Goal: Communication & Community: Answer question/provide support

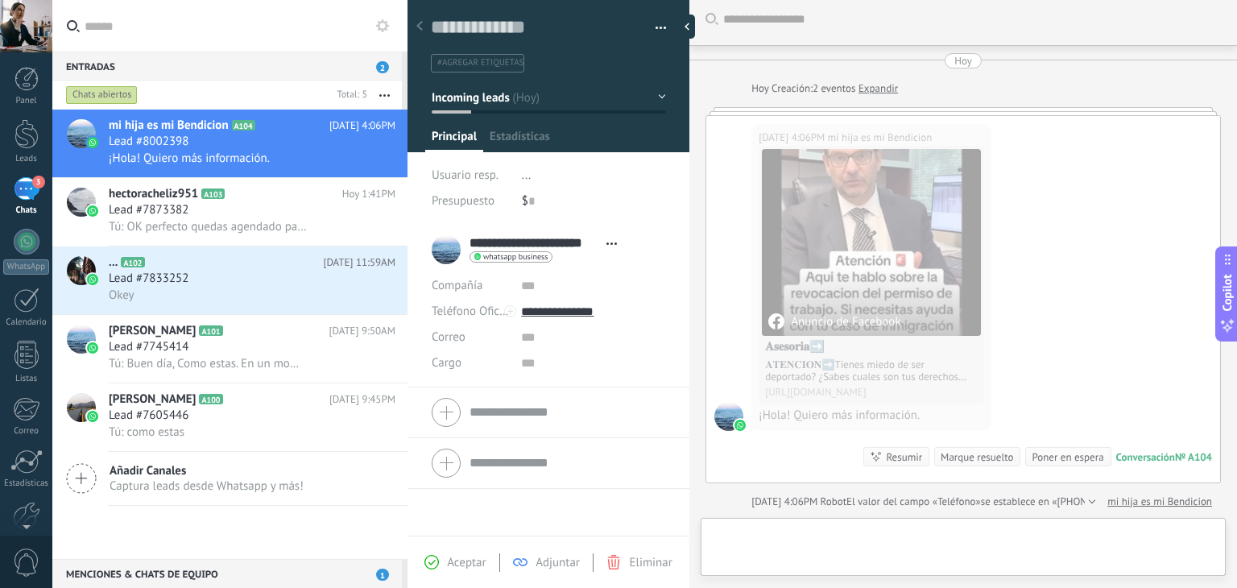
scroll to position [23, 0]
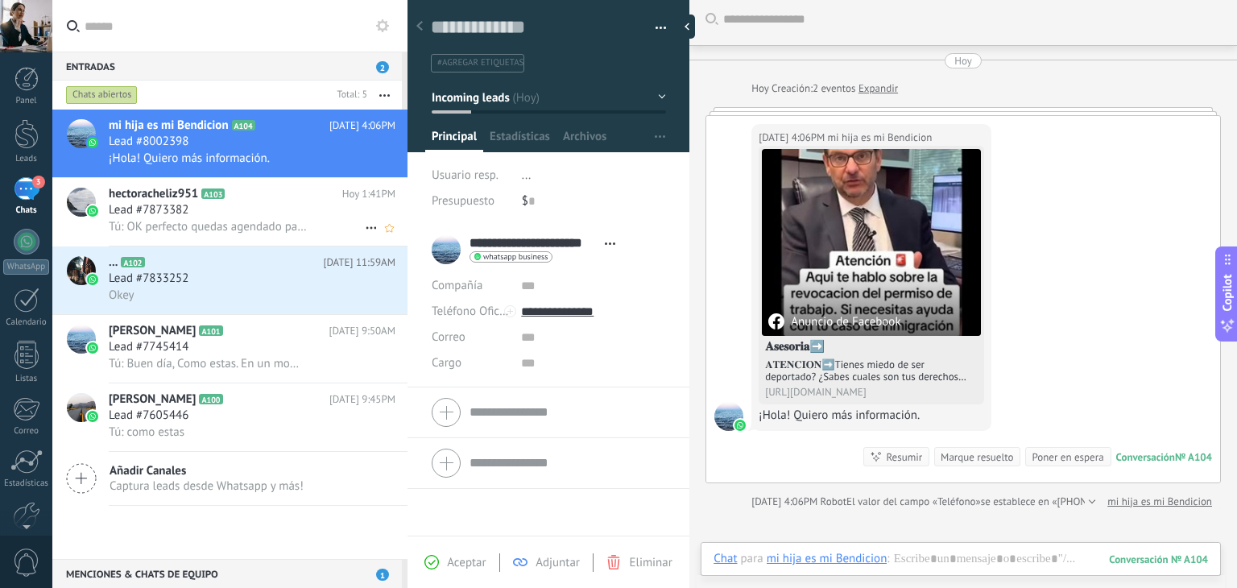
click at [277, 204] on div "hectoracheliz951 A103 [DATE] 1:41PM Lead #7873382 Tú: OK perfecto quedas agenda…" at bounding box center [258, 212] width 299 height 68
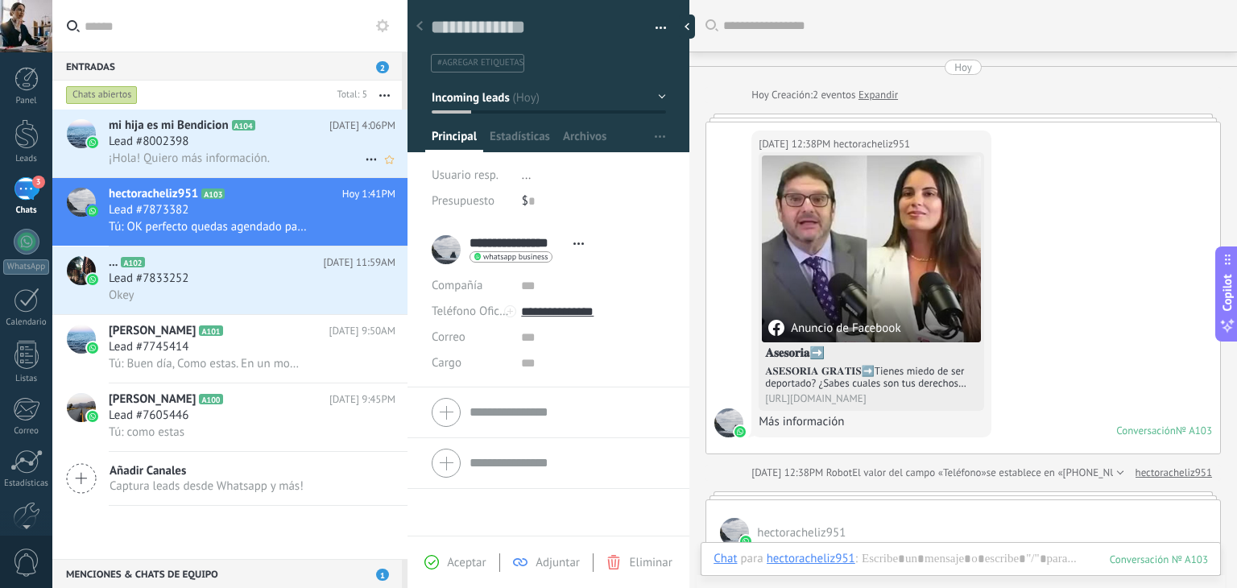
scroll to position [499, 0]
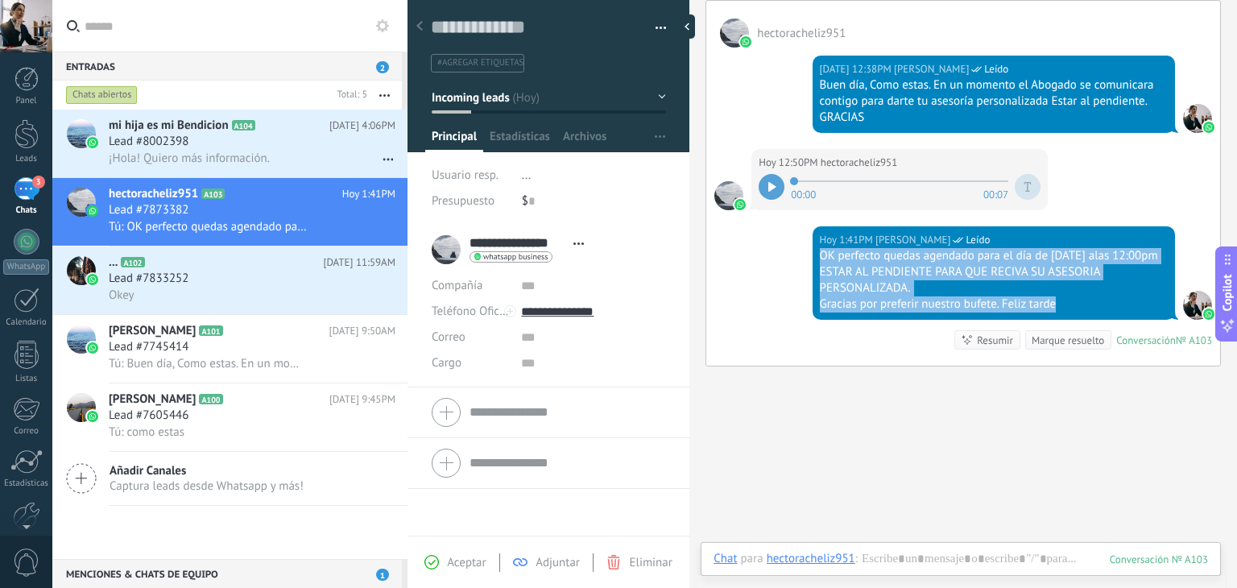
drag, startPoint x: 818, startPoint y: 253, endPoint x: 1118, endPoint y: 307, distance: 304.4
click at [1118, 307] on div "OK perfecto quedas agendado para el día de [DATE] alas 12:00pm ESTAR AL PENDIEN…" at bounding box center [994, 280] width 348 height 64
copy div "OK perfecto quedas agendado para el día de [DATE] alas 12:00pm ESTAR AL PENDIEN…"
click at [291, 159] on div "¡Hola! Quiero más información." at bounding box center [252, 158] width 287 height 17
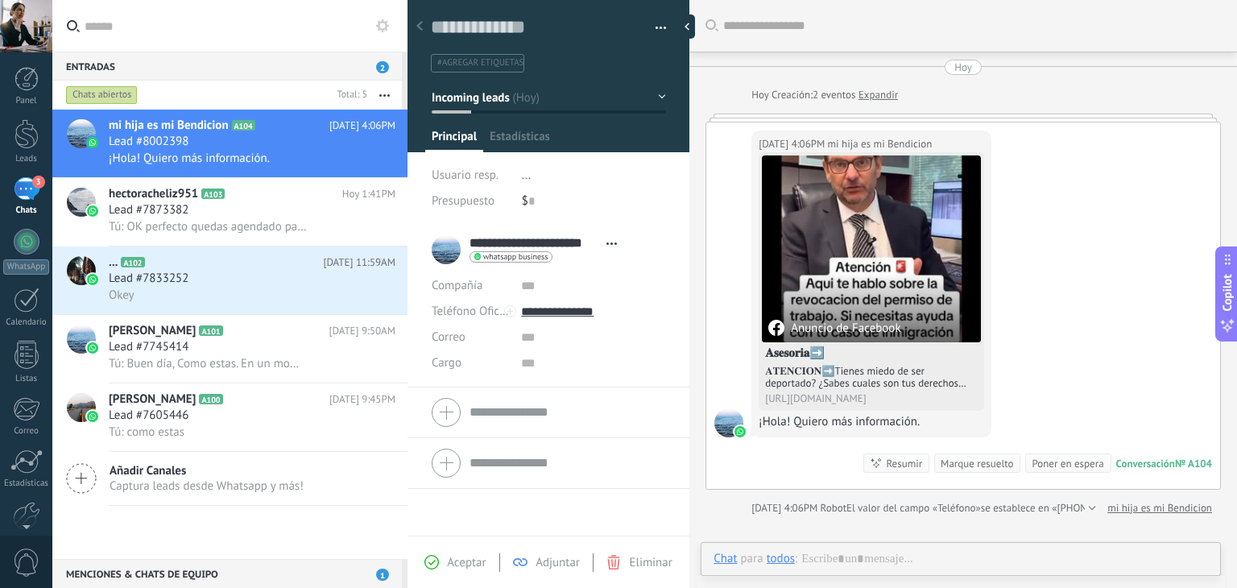
type textarea "**********"
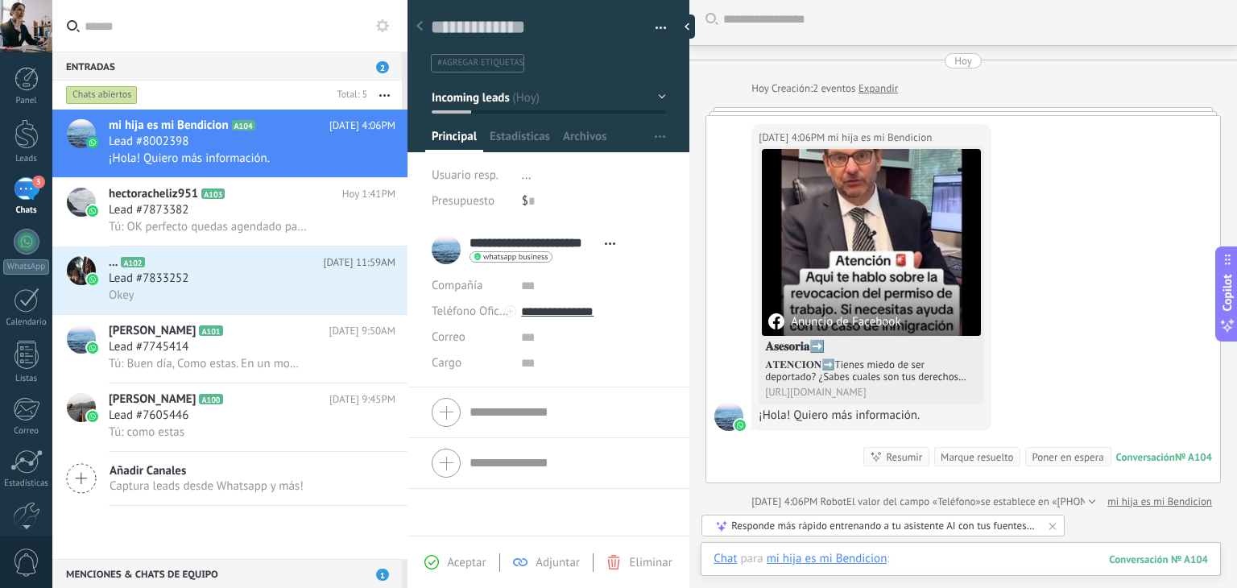
click at [915, 558] on div at bounding box center [960, 575] width 494 height 48
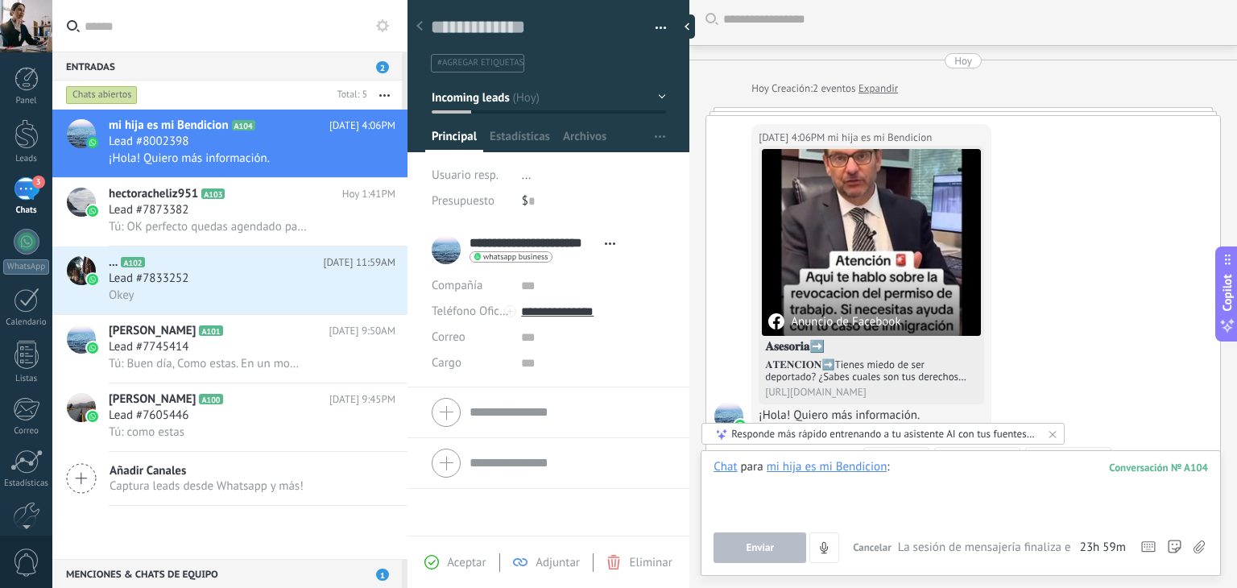
paste div
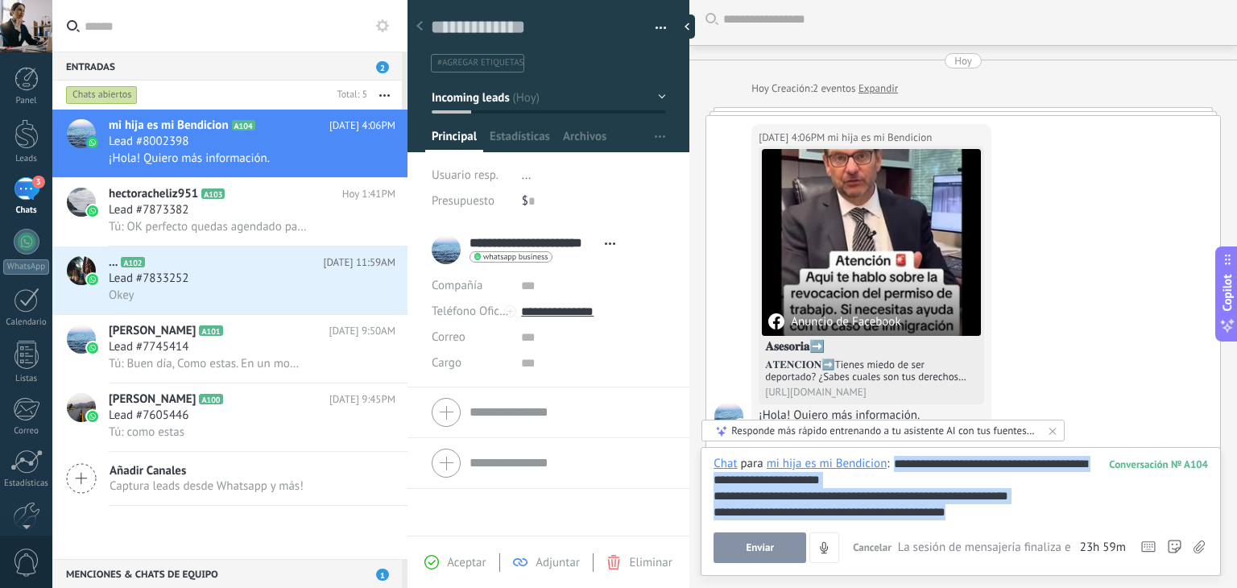
drag, startPoint x: 894, startPoint y: 461, endPoint x: 1072, endPoint y: 528, distance: 190.4
click at [1072, 528] on div "**********" at bounding box center [960, 509] width 494 height 107
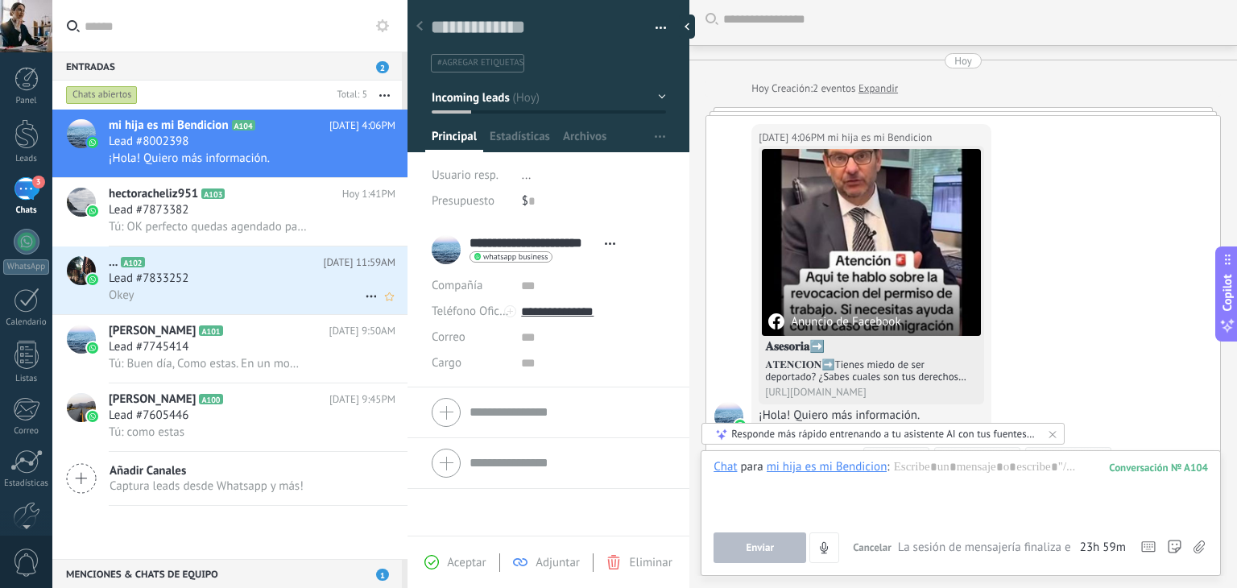
click at [242, 280] on div "Lead #7833252" at bounding box center [252, 279] width 287 height 16
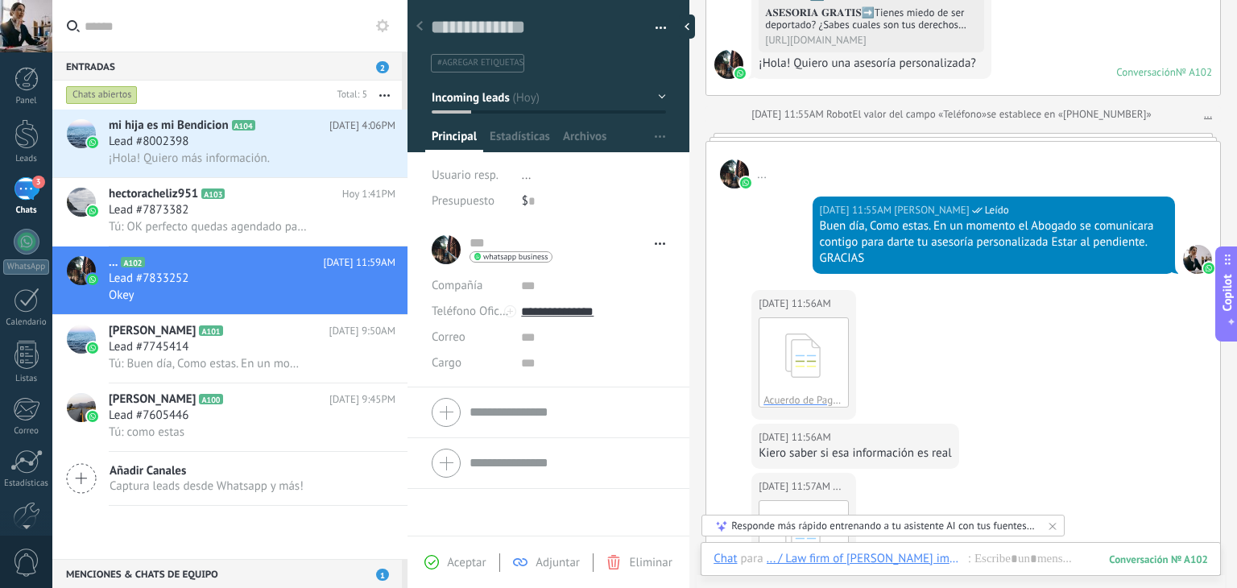
scroll to position [357, 0]
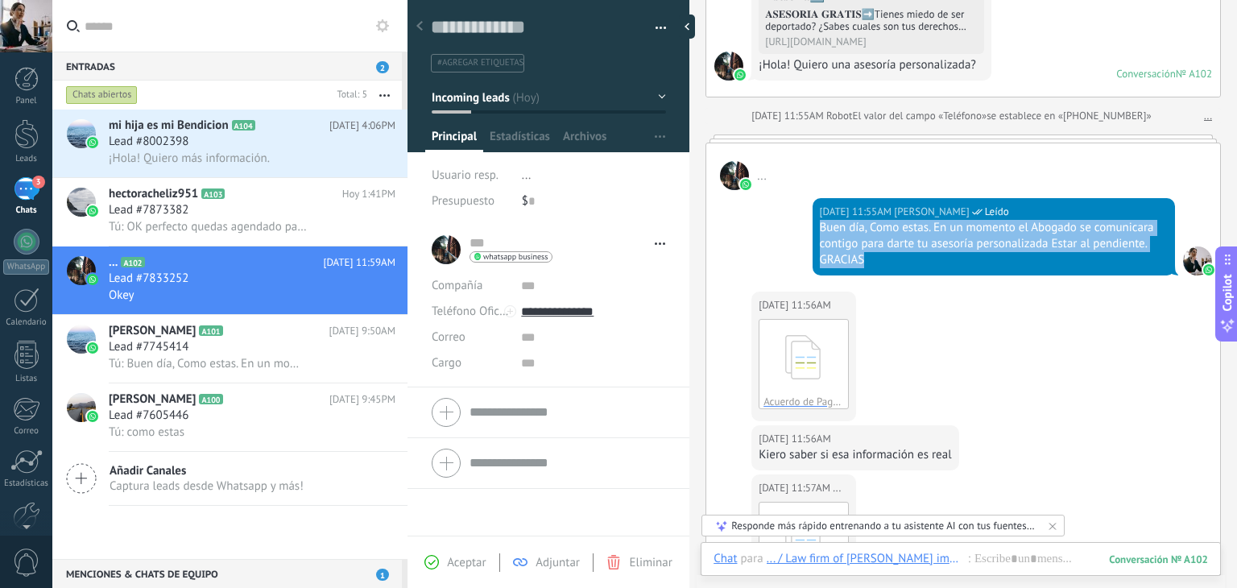
drag, startPoint x: 819, startPoint y: 226, endPoint x: 1072, endPoint y: 258, distance: 254.9
click at [1072, 258] on div "Buen día, Como estas. En un momento el Abogado se comunicara contigo para darte…" at bounding box center [994, 244] width 348 height 48
copy div "Buen día, Como estas. En un momento el Abogado se comunicara contigo para darte…"
click at [213, 149] on div "Lead #8002398" at bounding box center [252, 142] width 287 height 16
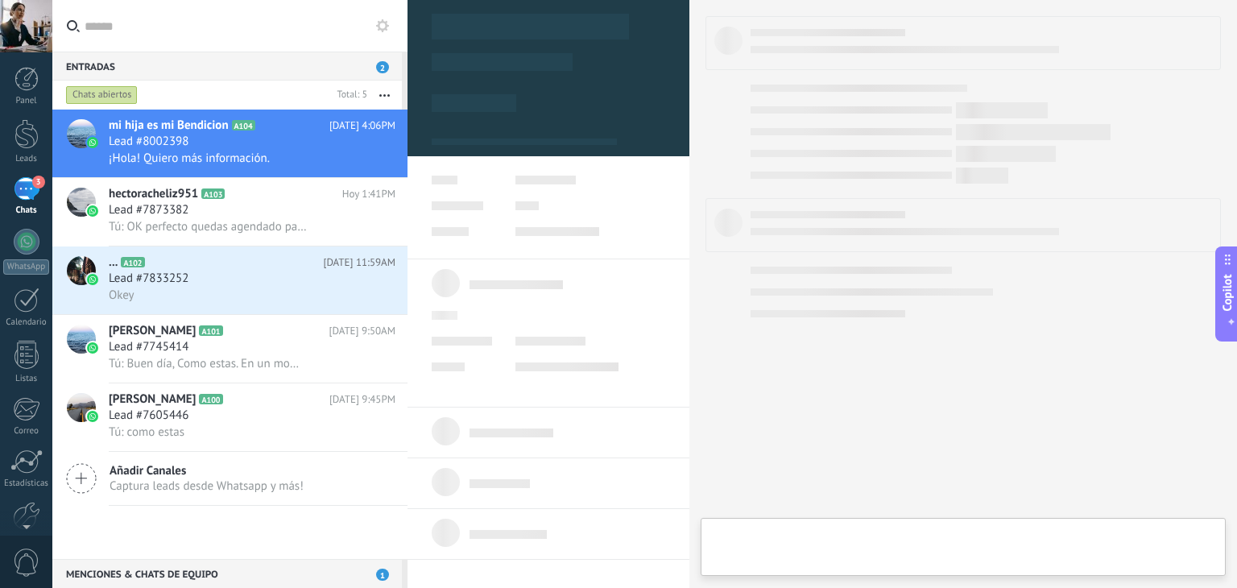
type textarea "**********"
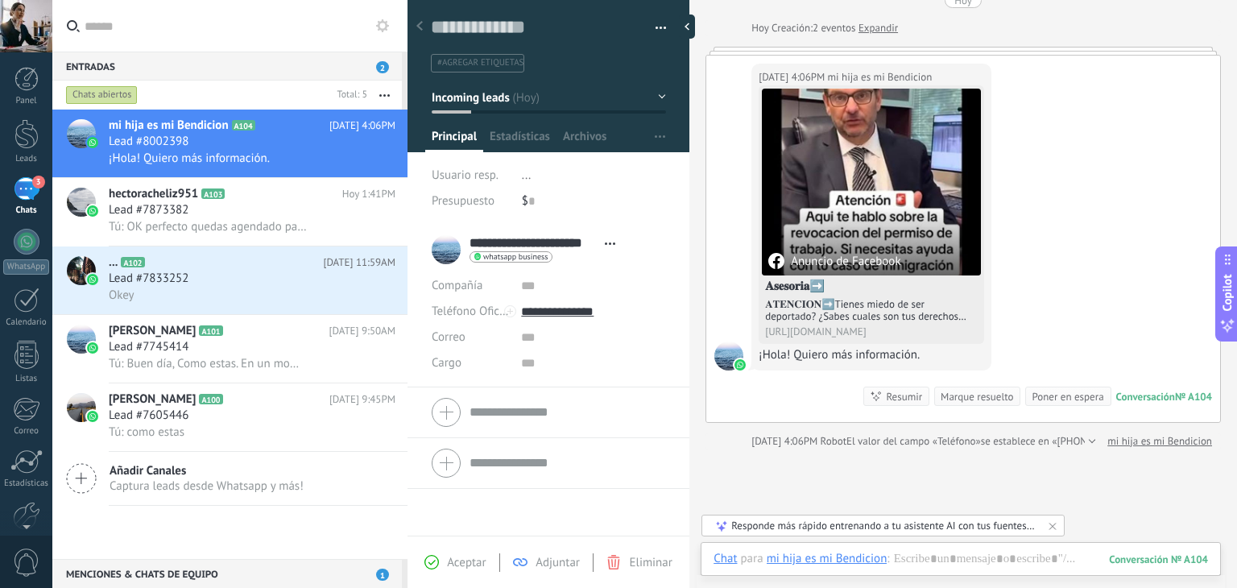
scroll to position [87, 0]
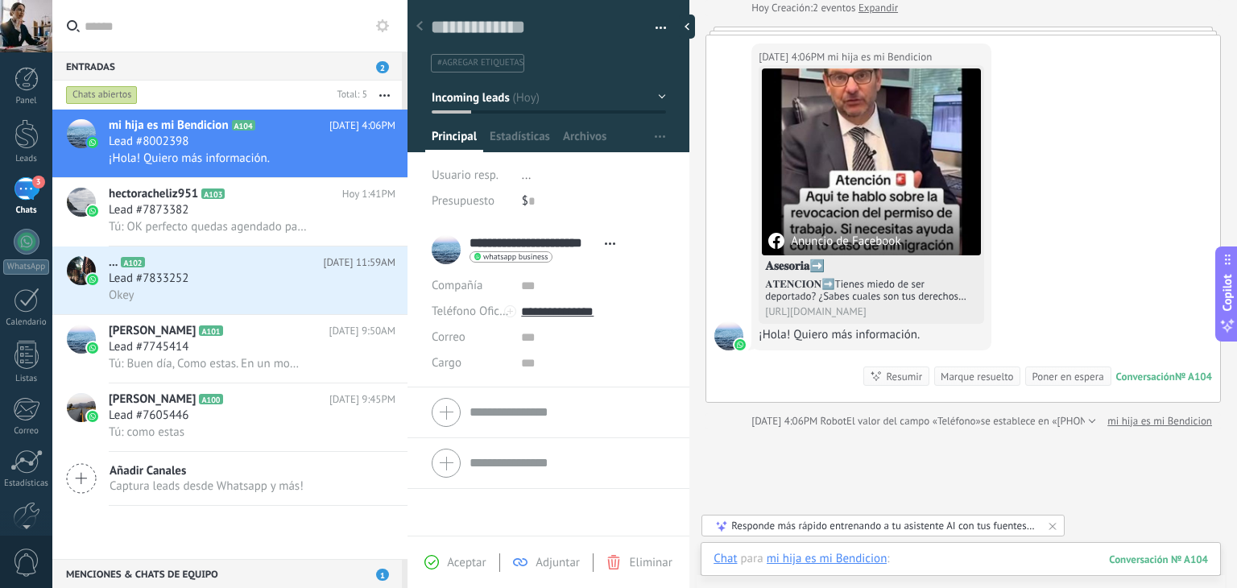
click at [959, 564] on div at bounding box center [960, 575] width 494 height 48
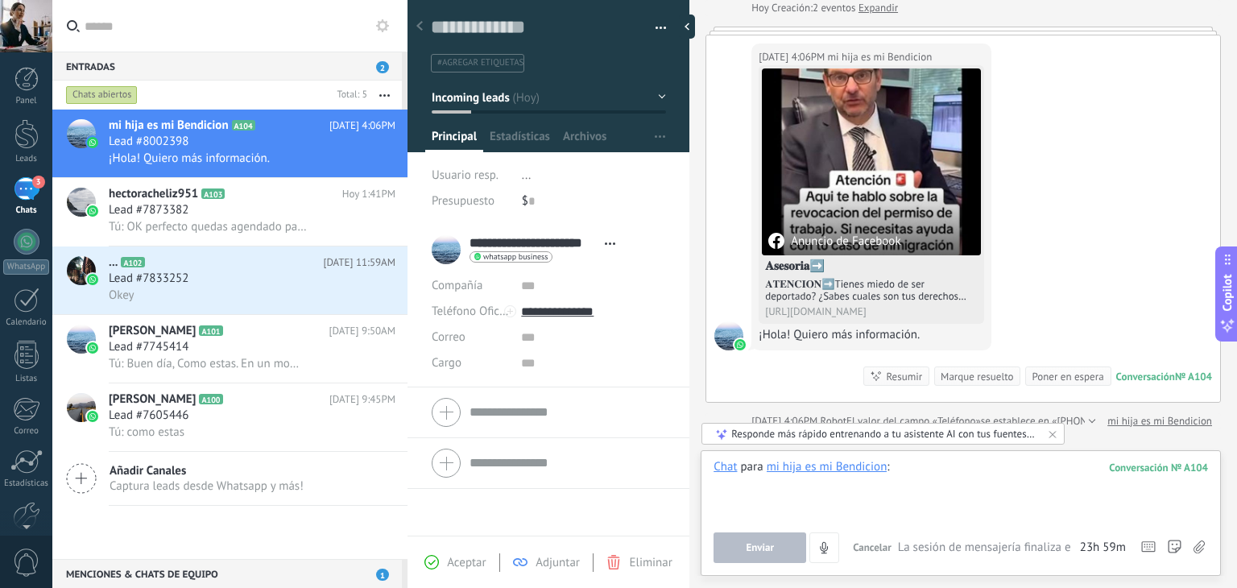
paste div
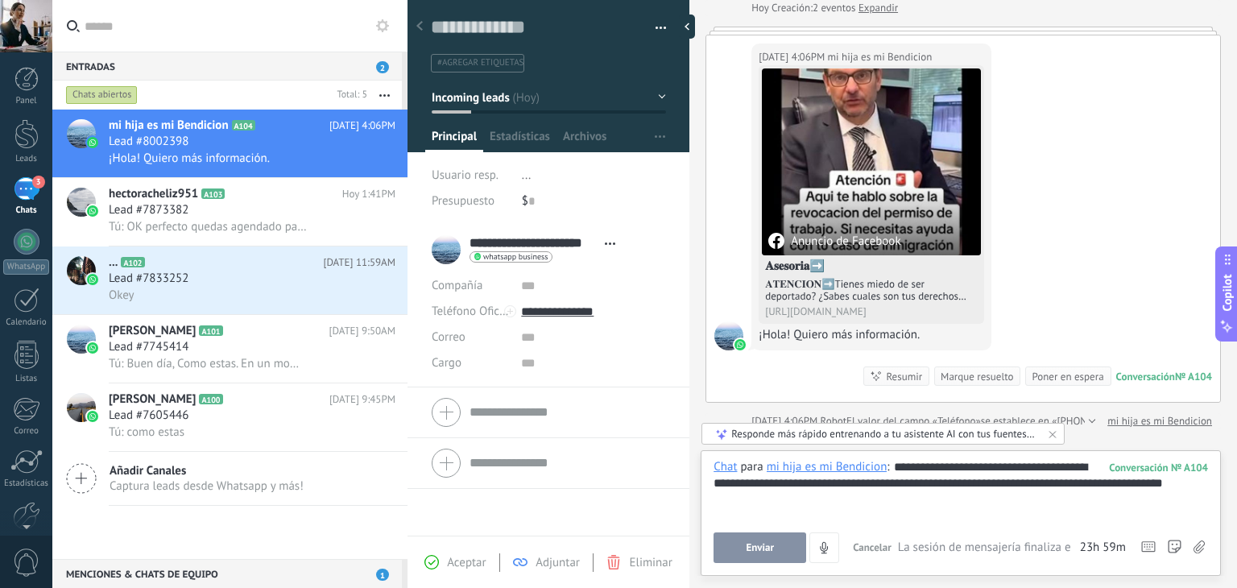
click at [916, 465] on div "**********" at bounding box center [960, 489] width 494 height 61
click at [948, 465] on div "**********" at bounding box center [960, 489] width 494 height 61
click at [767, 547] on span "Enviar" at bounding box center [760, 547] width 28 height 11
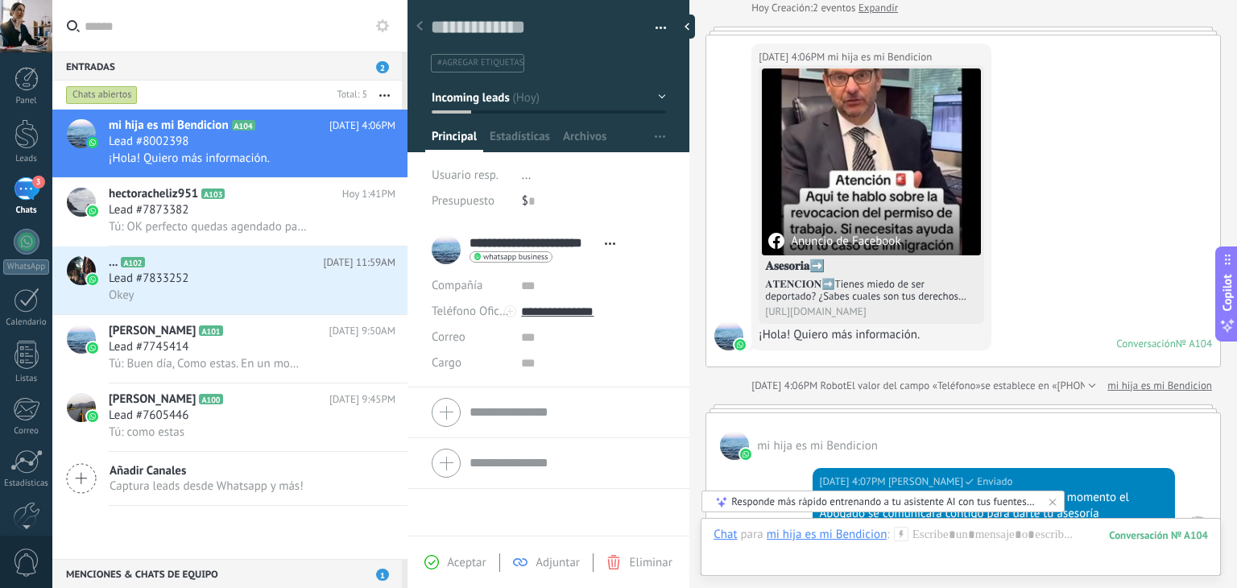
scroll to position [163, 0]
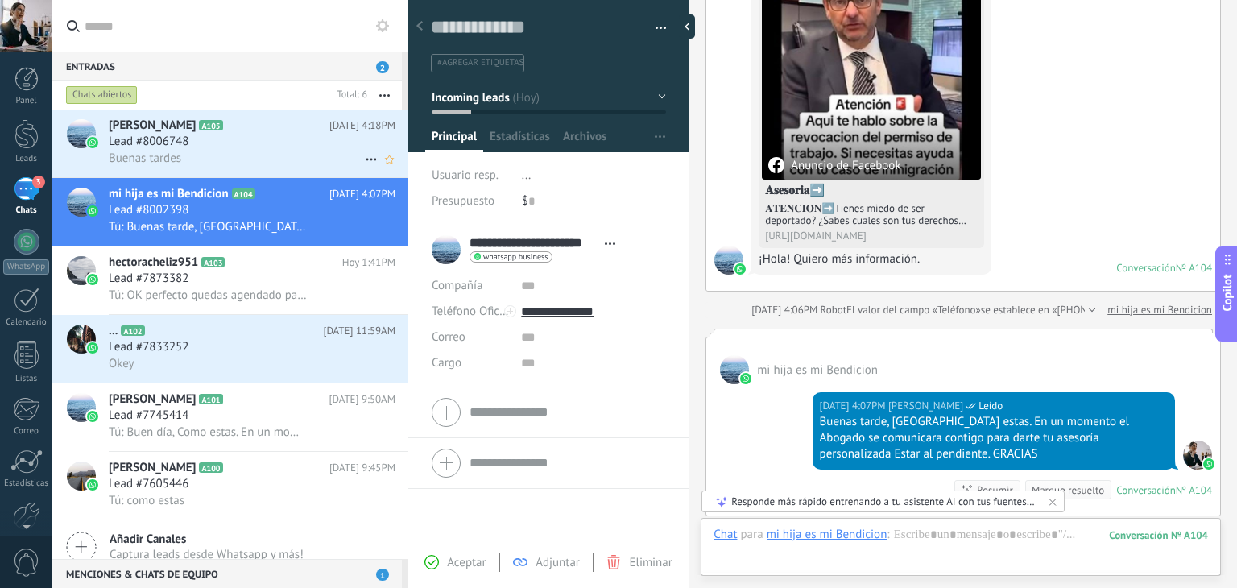
click at [172, 165] on span "Buenas tardes" at bounding box center [145, 158] width 72 height 15
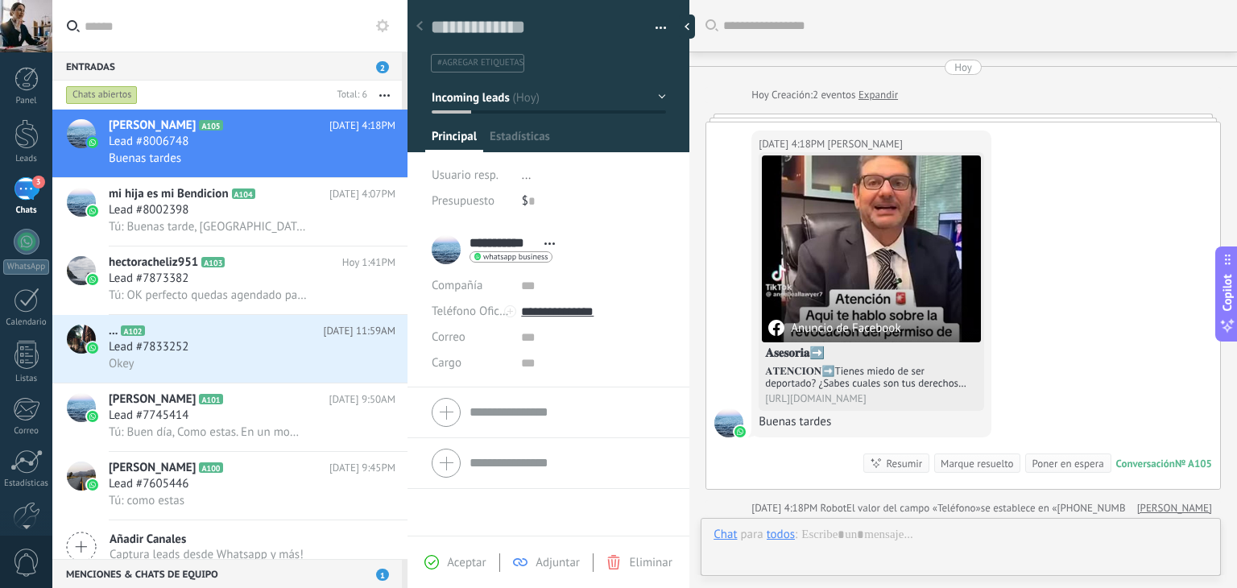
scroll to position [6, 0]
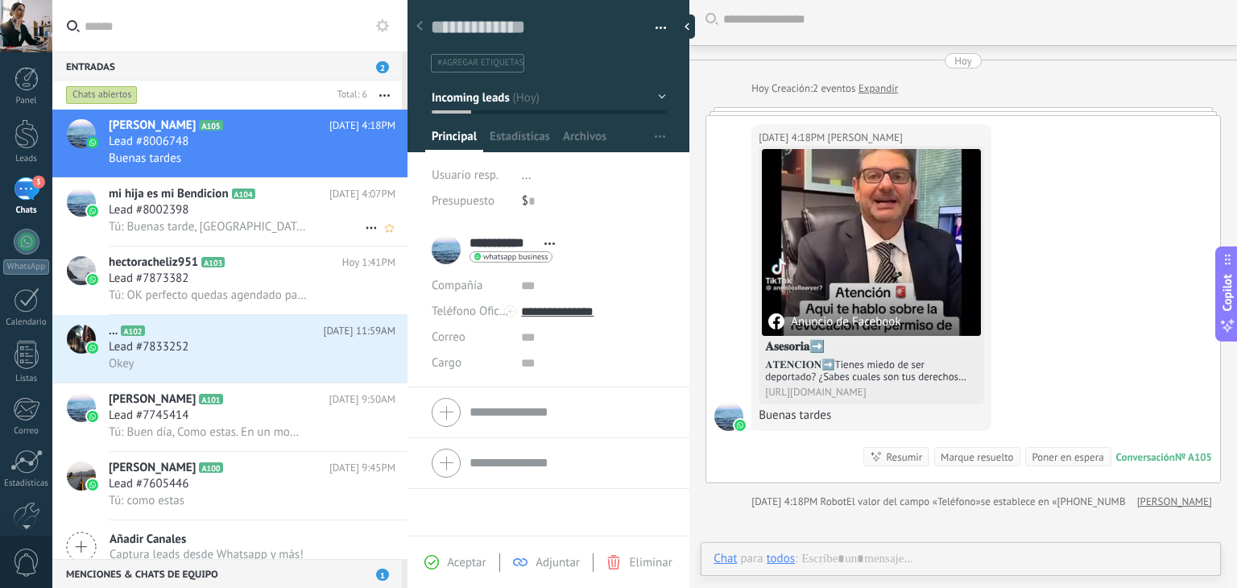
click at [260, 212] on div "Lead #8002398" at bounding box center [252, 210] width 287 height 16
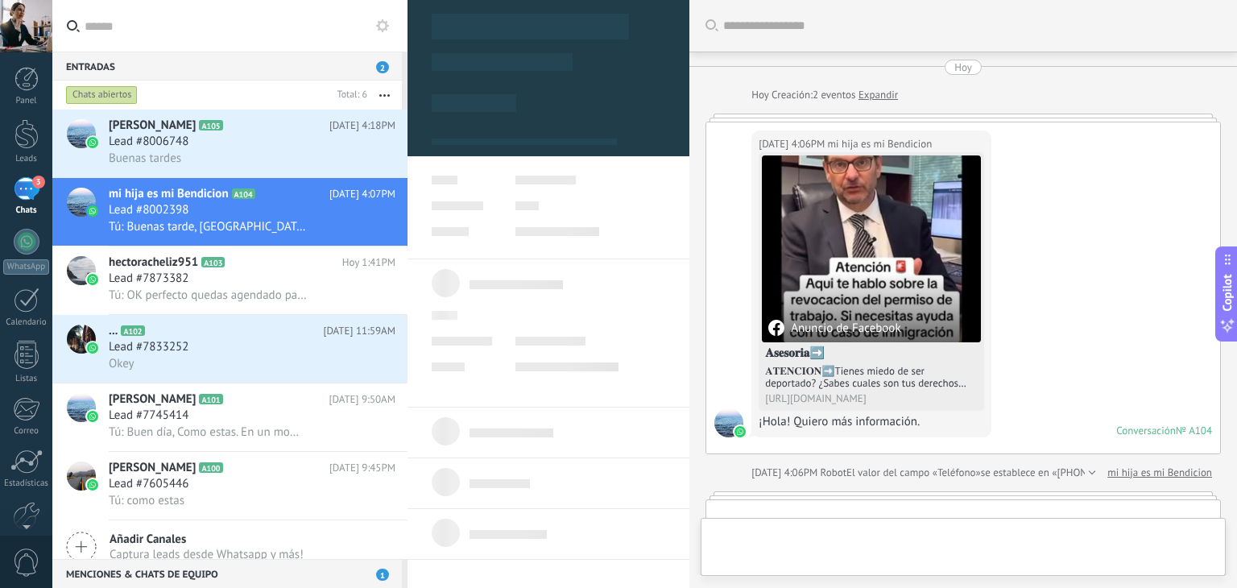
scroll to position [23, 0]
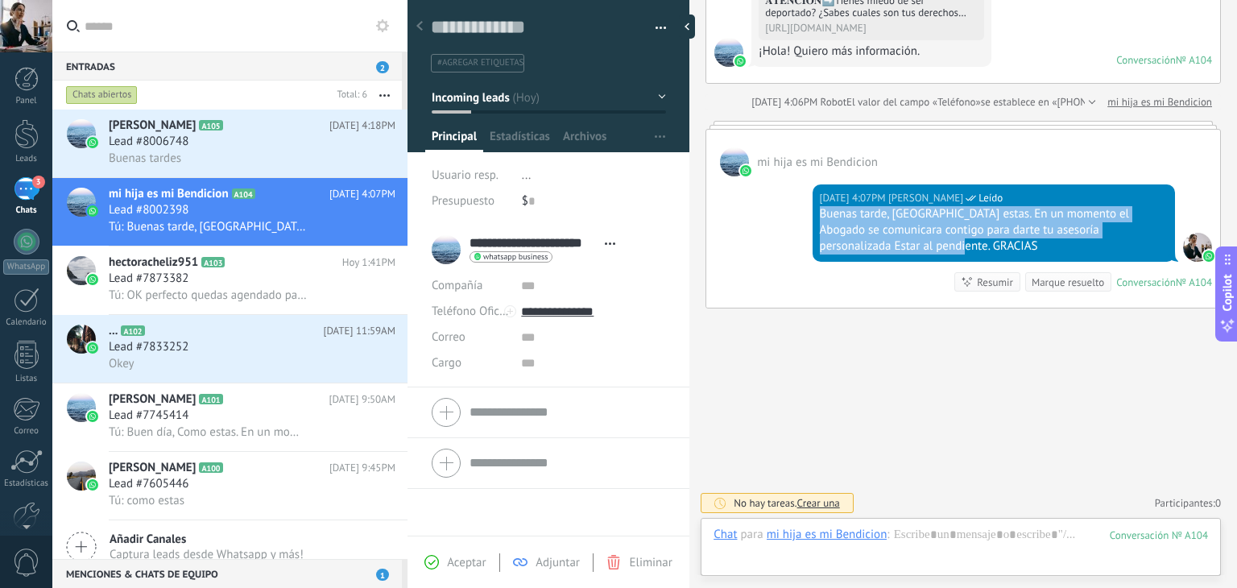
drag, startPoint x: 817, startPoint y: 212, endPoint x: 1089, endPoint y: 243, distance: 273.2
click at [1089, 243] on div "Buenas tarde, [GEOGRAPHIC_DATA] estas. En un momento el Abogado se comunicara c…" at bounding box center [994, 230] width 348 height 48
copy div "Buenas tarde, [GEOGRAPHIC_DATA] estas. En un momento el Abogado se comunicara c…"
click at [250, 150] on div "Lead #8006748" at bounding box center [252, 142] width 287 height 16
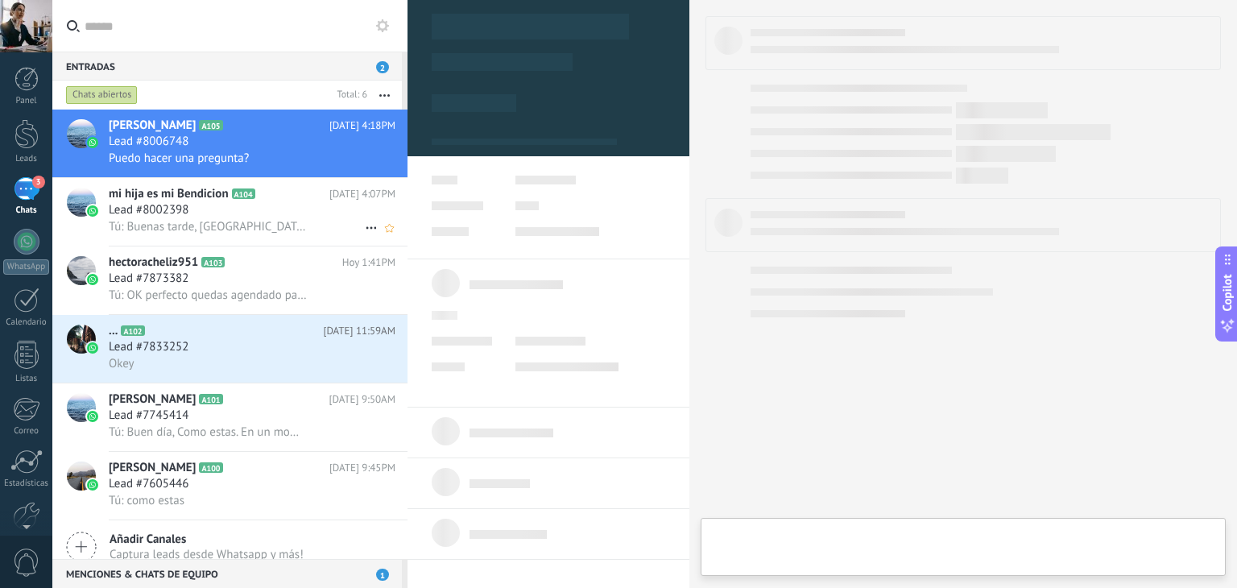
type textarea "**********"
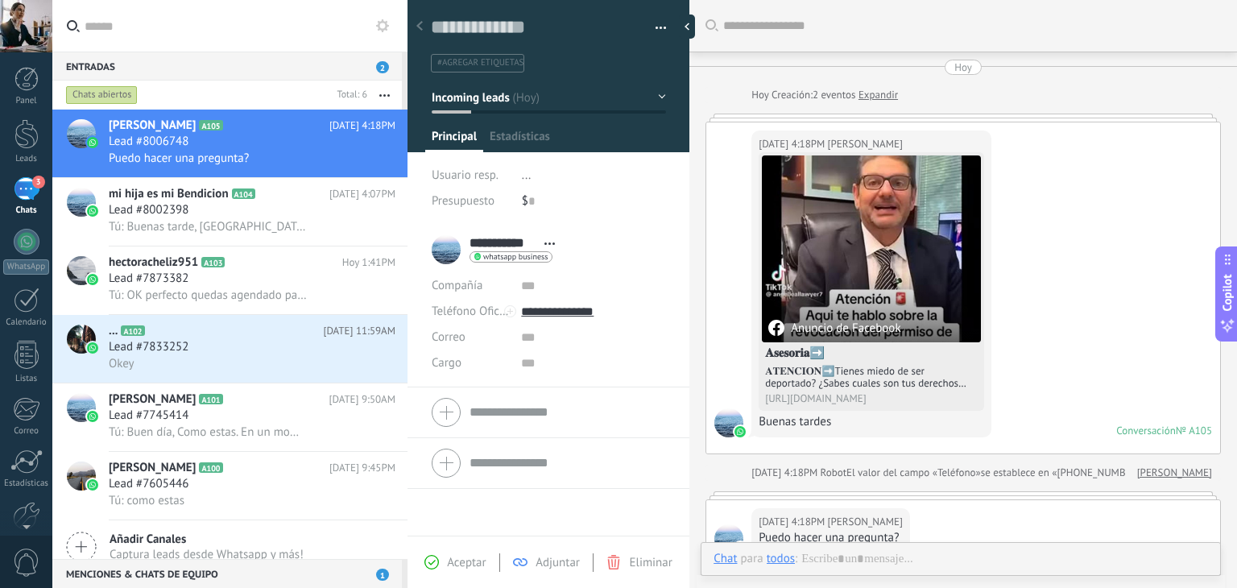
scroll to position [253, 0]
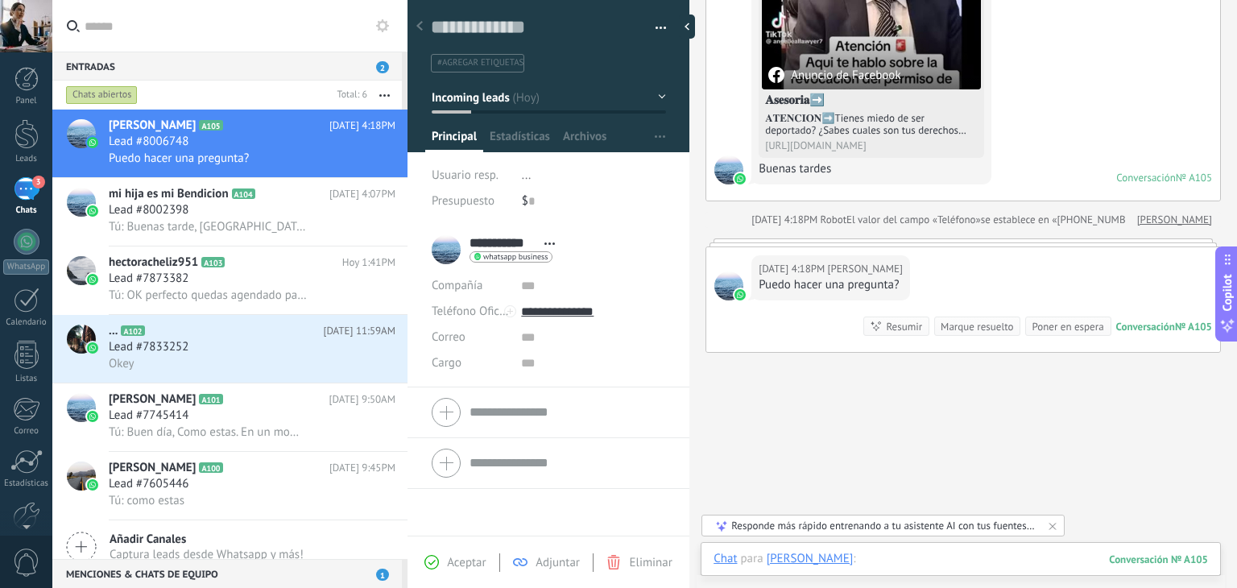
click at [866, 558] on div at bounding box center [960, 575] width 494 height 48
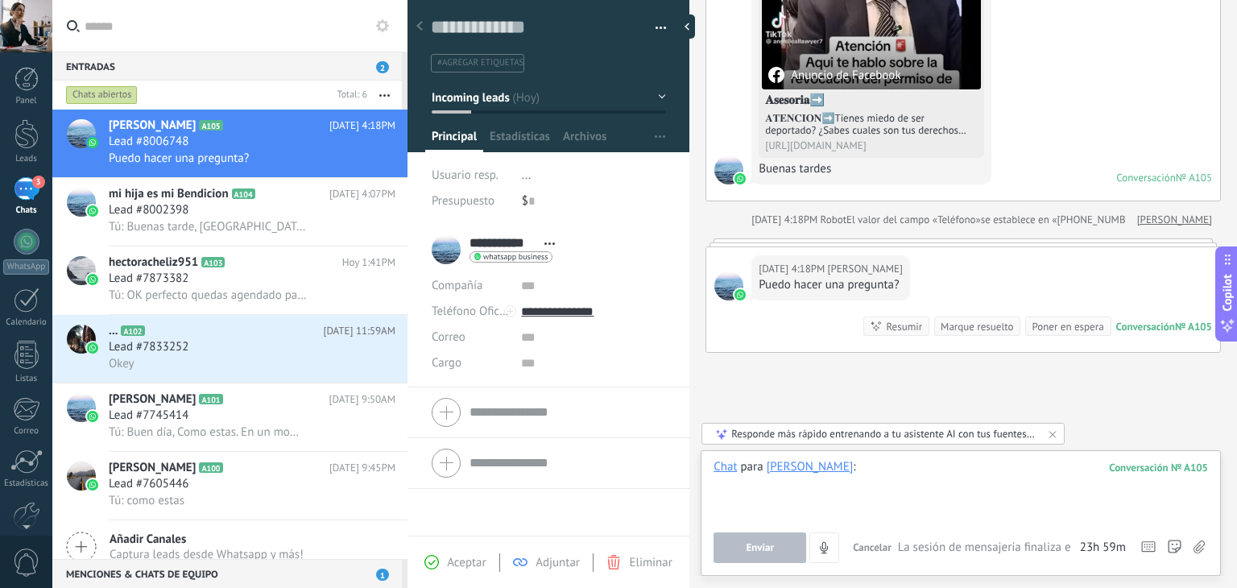
paste div
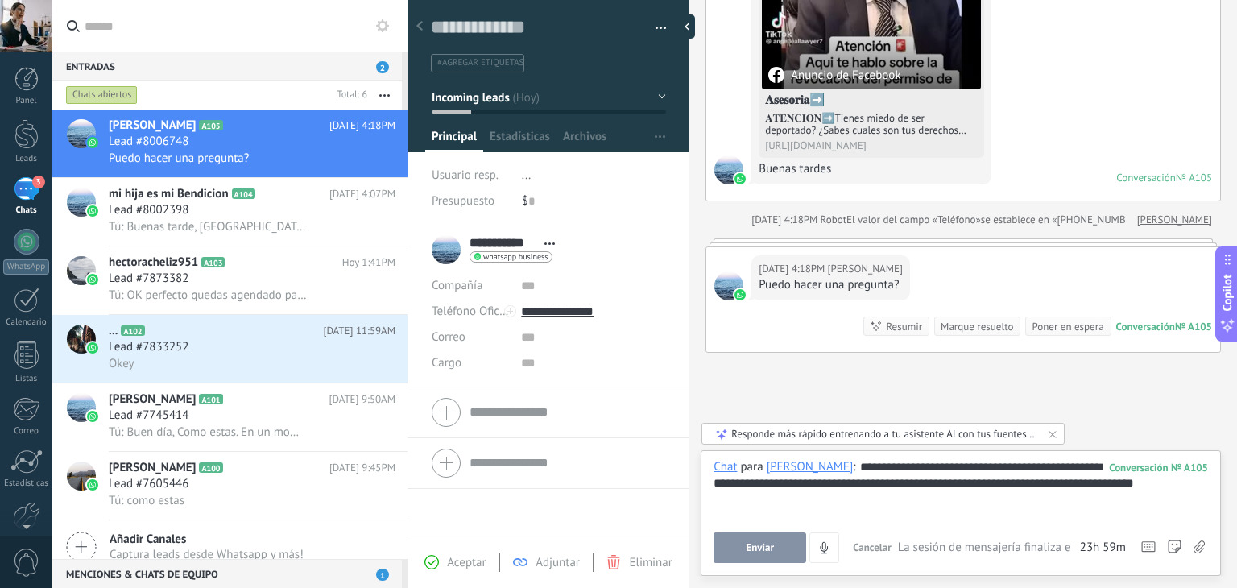
click at [738, 551] on button "Enviar" at bounding box center [759, 547] width 93 height 31
